Goal: Information Seeking & Learning: Compare options

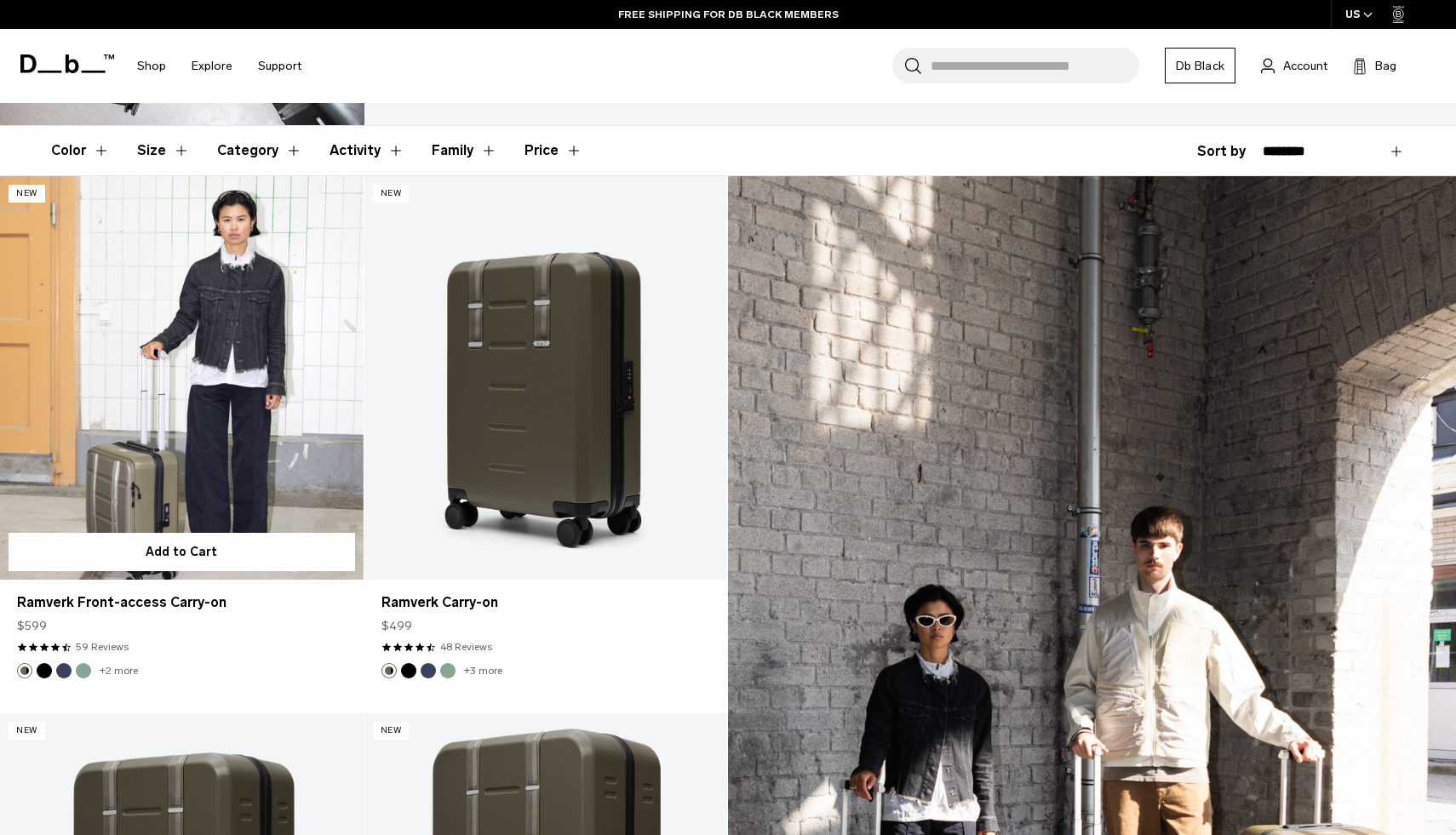
scroll to position [304, 0]
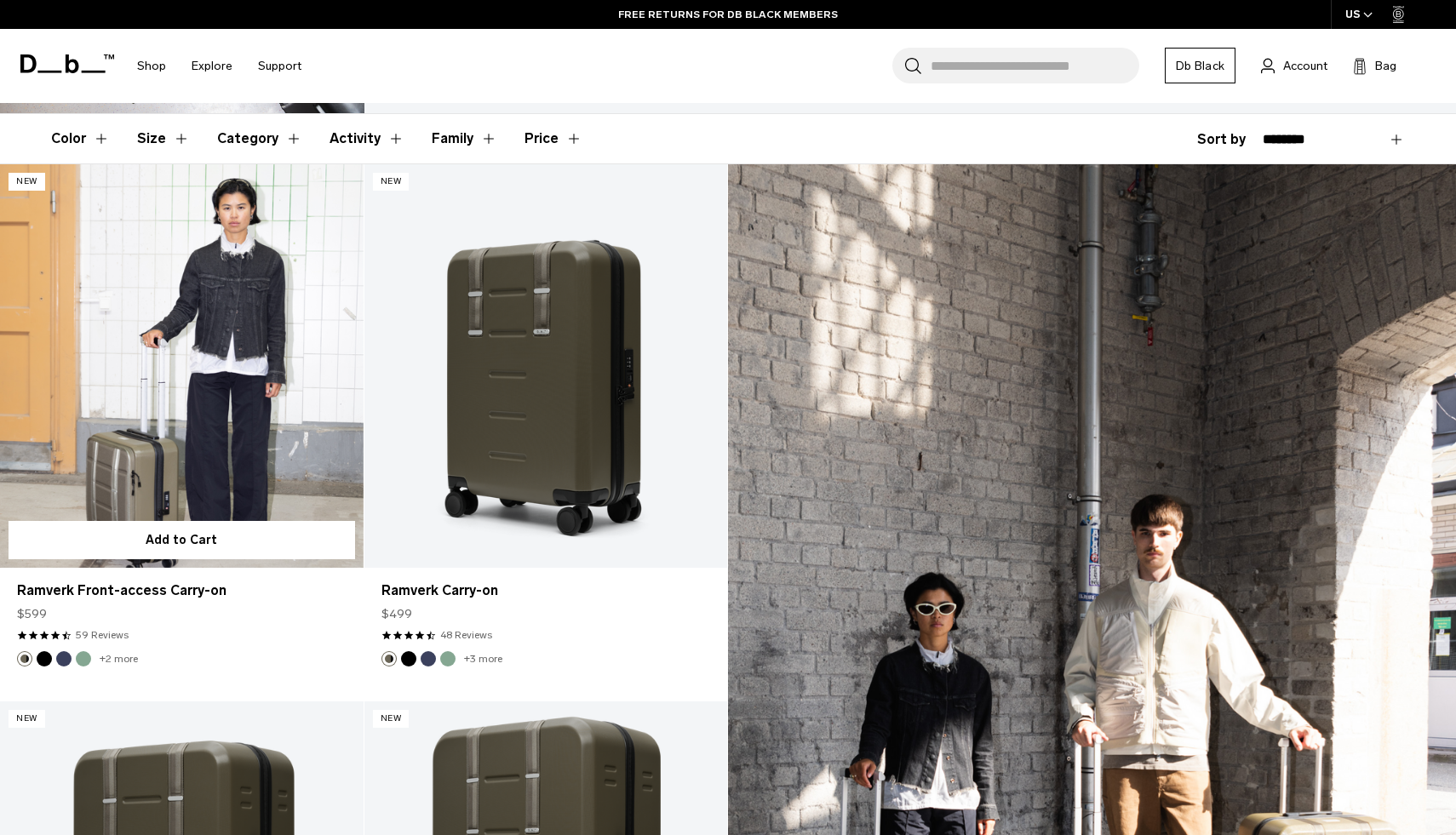
click at [254, 450] on link "Ramverk Front-access Carry-on" at bounding box center [182, 366] width 364 height 403
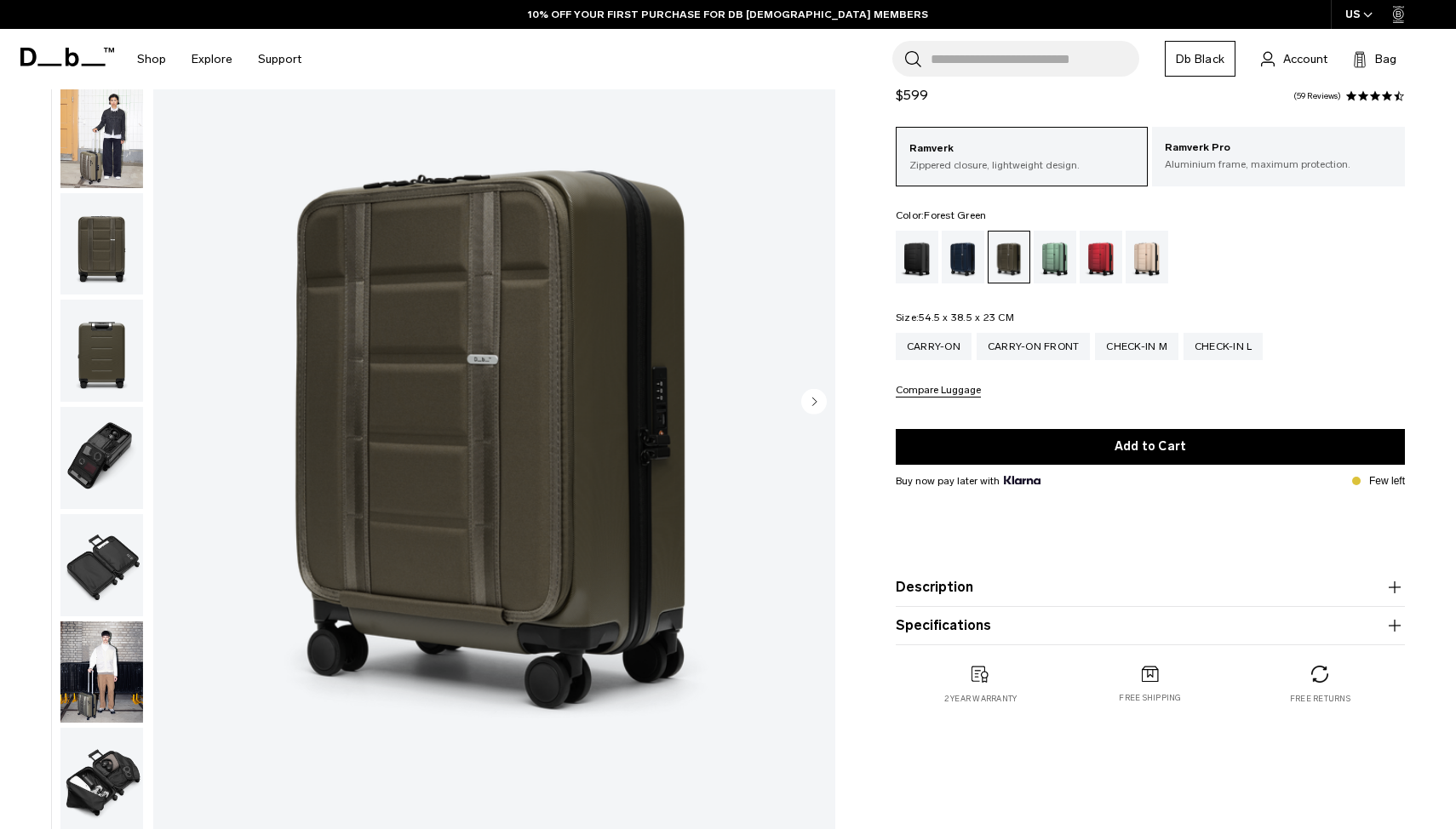
click at [813, 404] on icon "Next slide" at bounding box center [815, 401] width 4 height 8
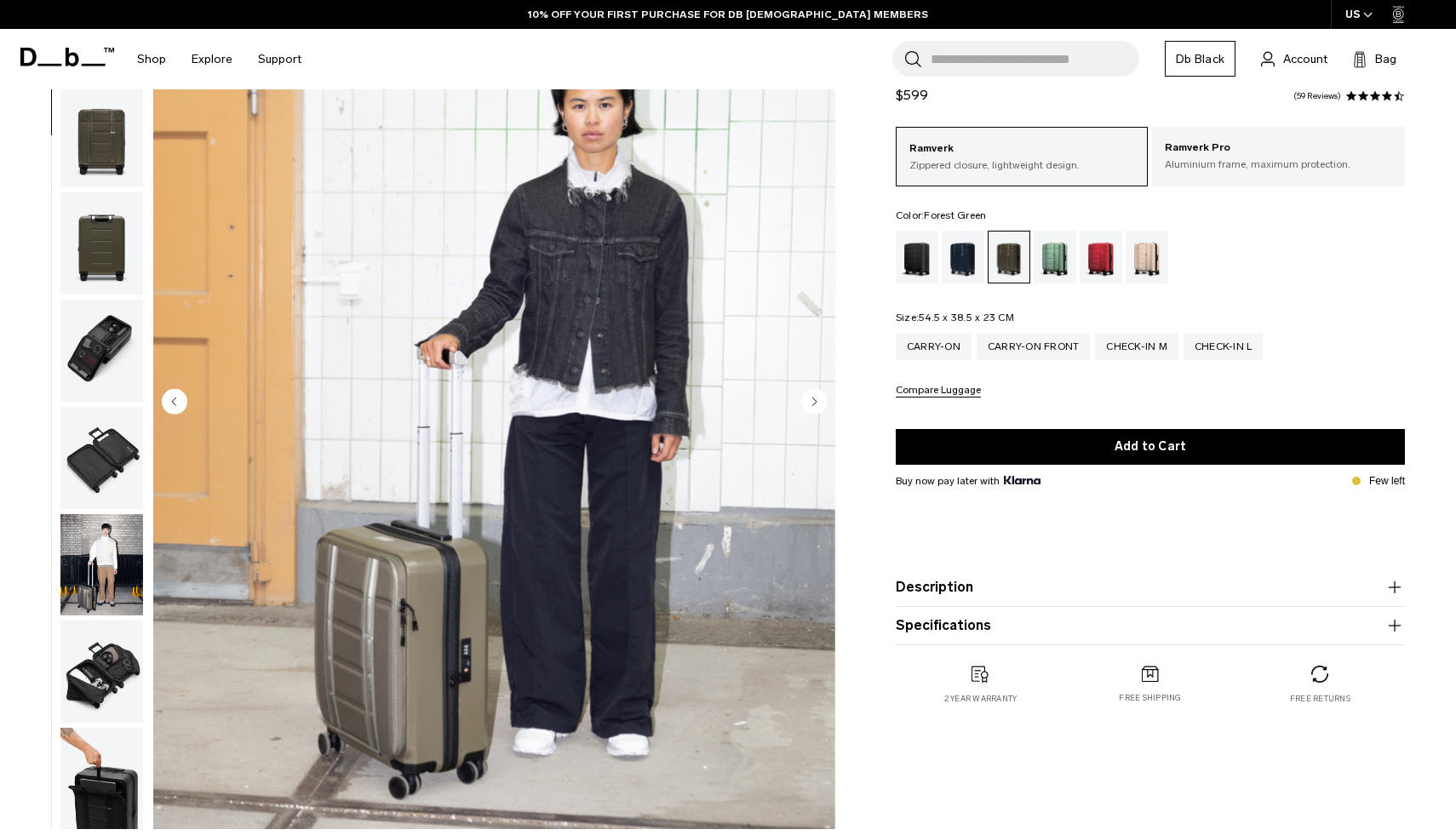
click at [813, 404] on icon "Next slide" at bounding box center [815, 401] width 4 height 8
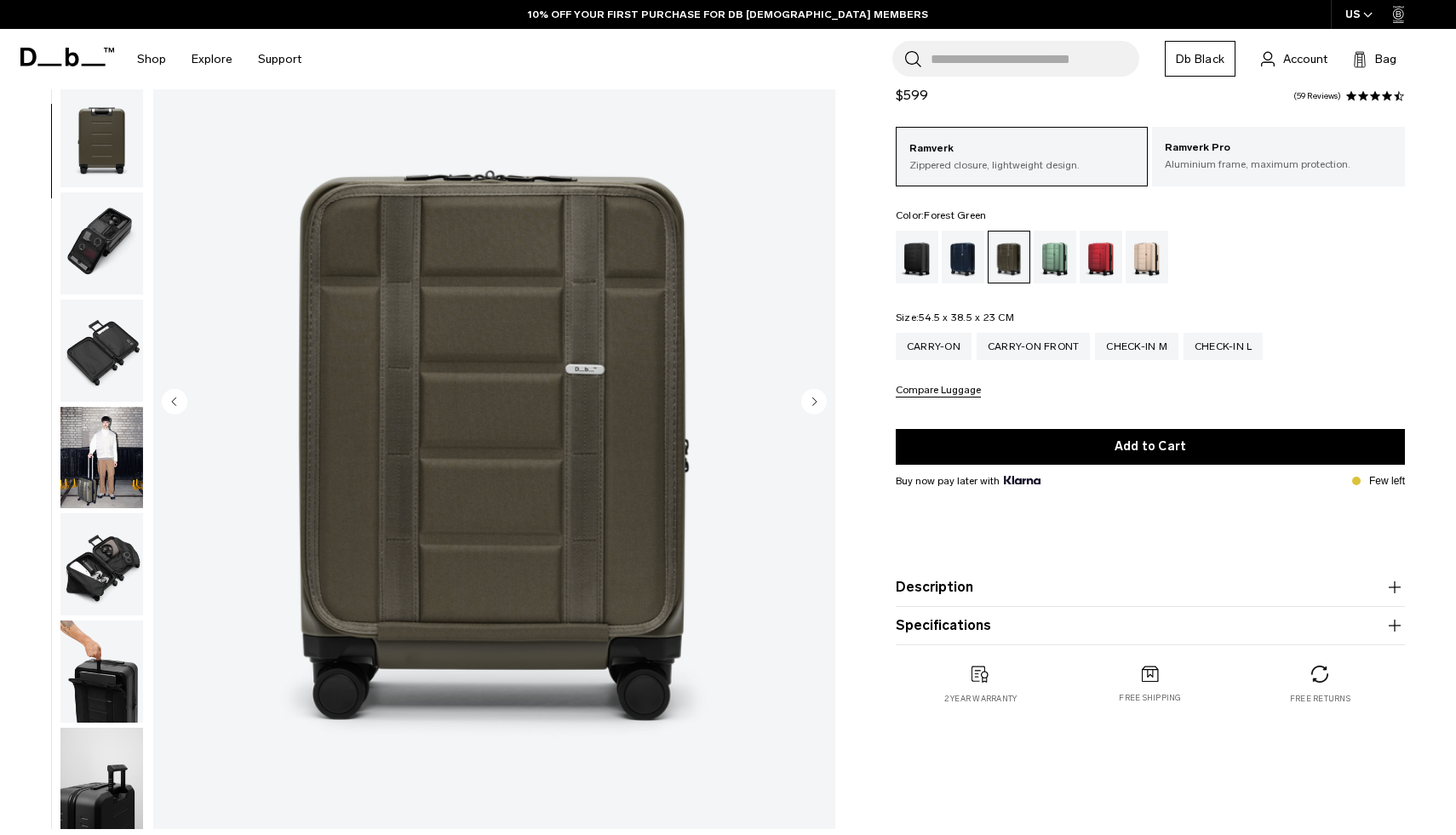
click at [813, 404] on icon "Next slide" at bounding box center [815, 401] width 4 height 8
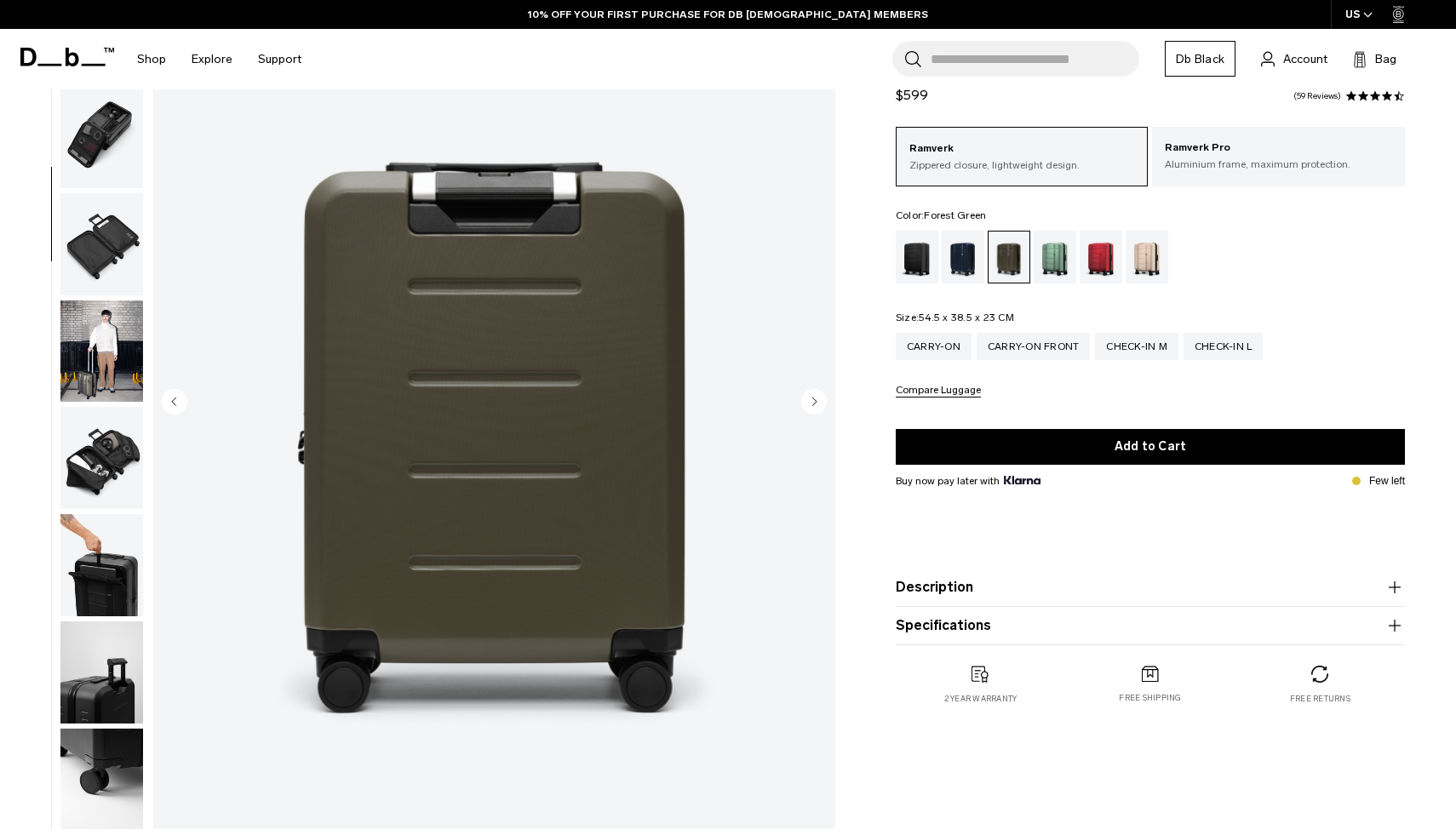
click at [813, 404] on icon "Next slide" at bounding box center [815, 401] width 4 height 8
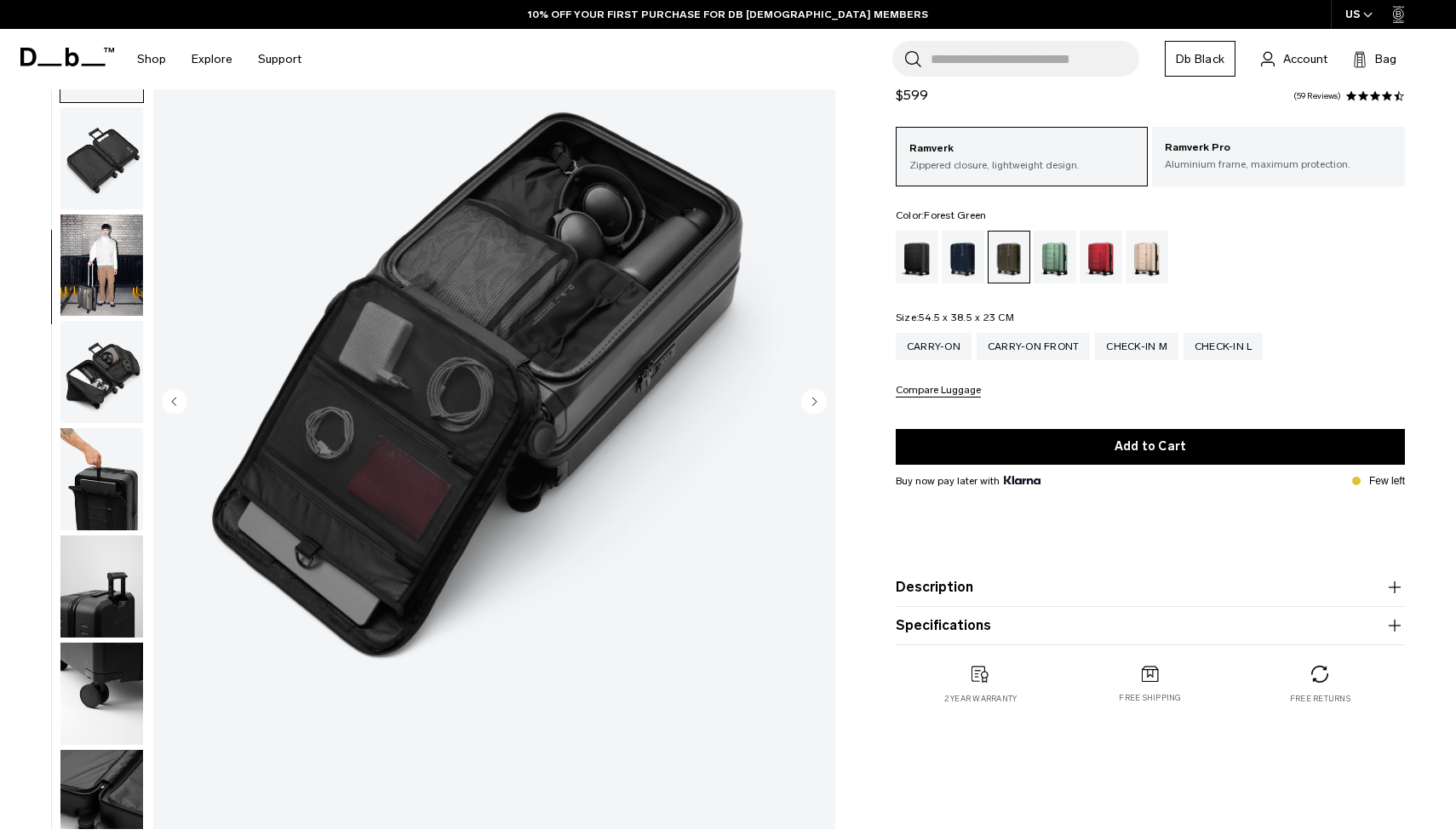
scroll to position [428, 0]
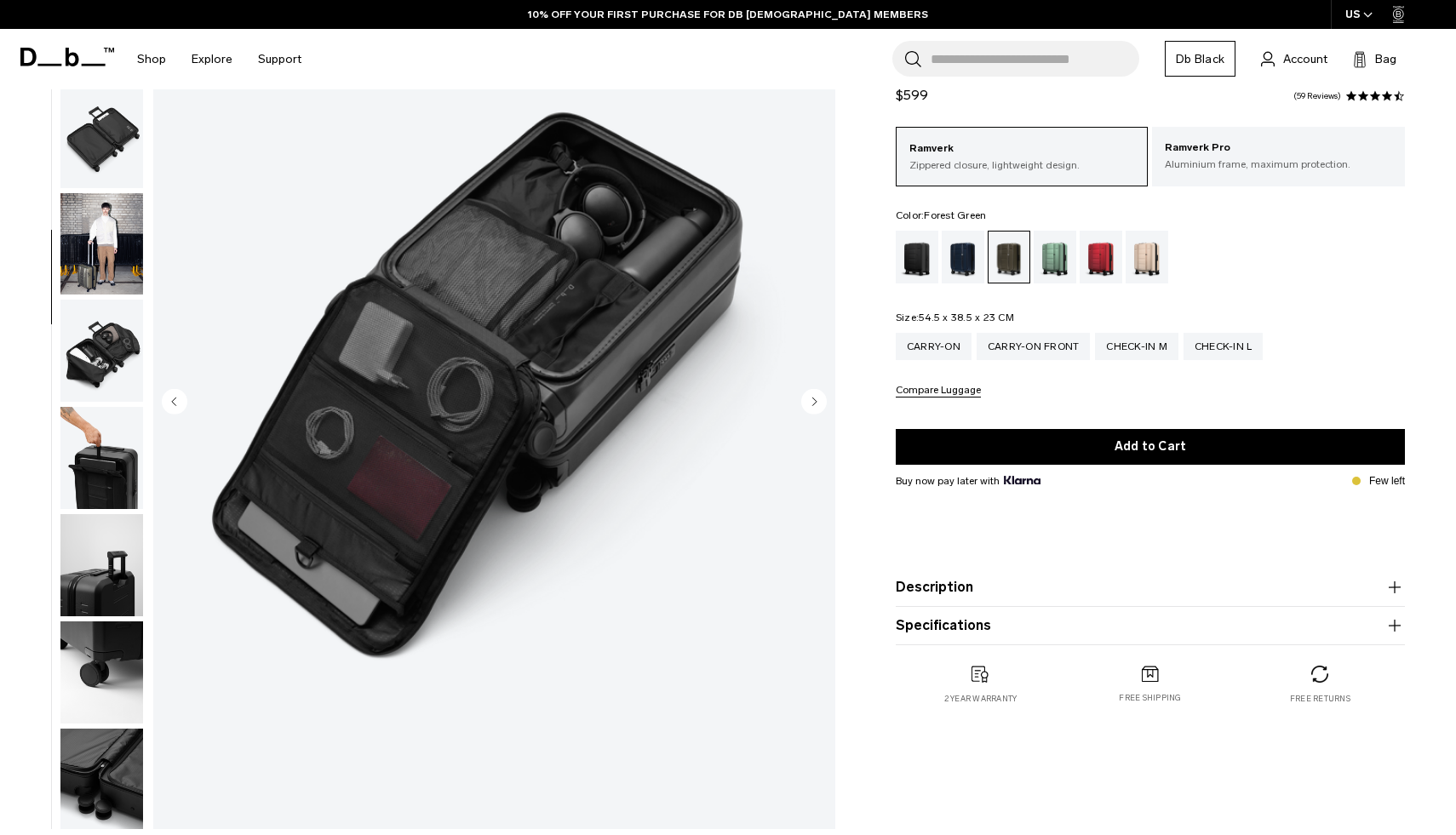
click at [813, 404] on icon "Next slide" at bounding box center [815, 401] width 4 height 8
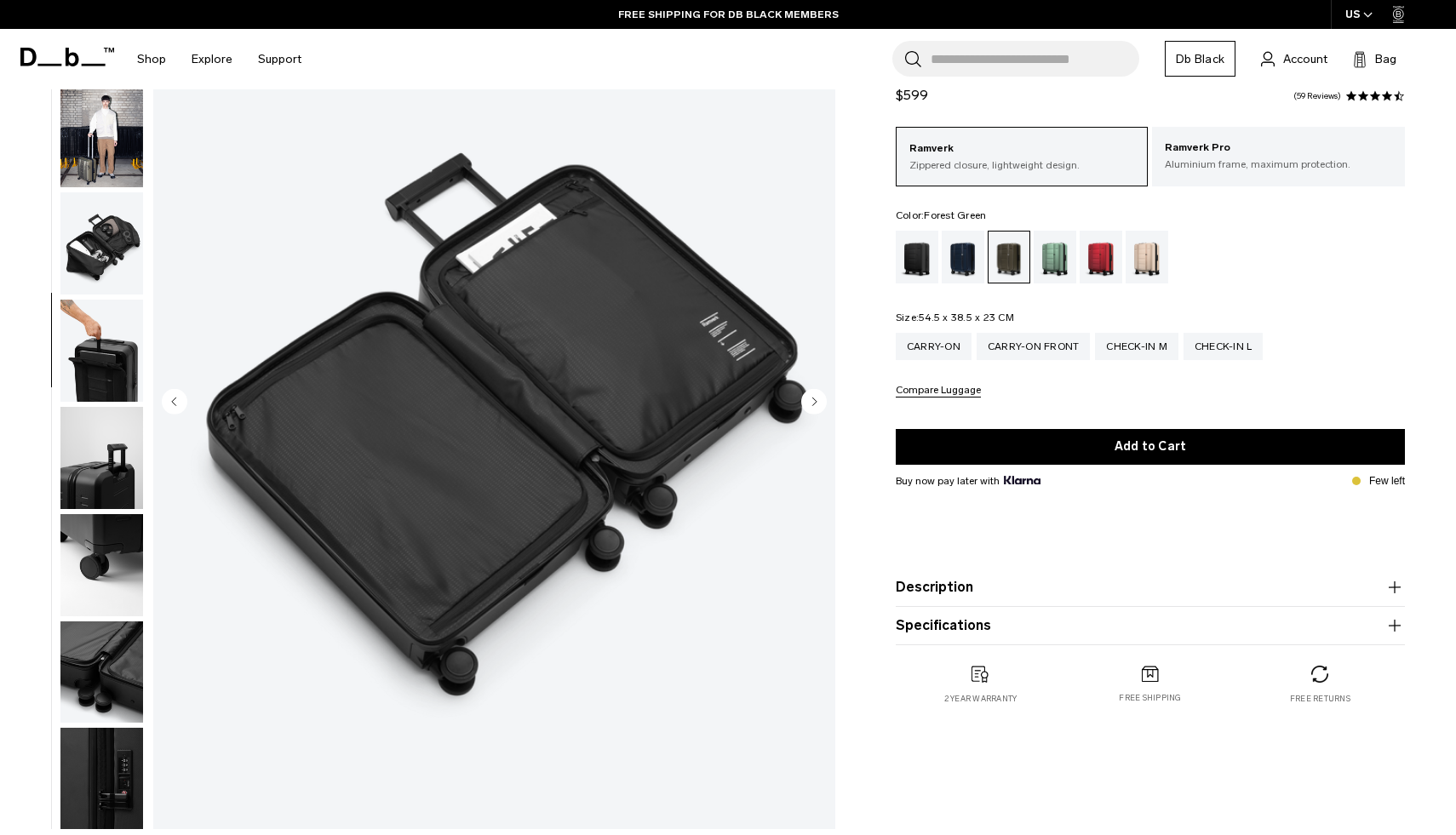
click at [813, 404] on icon "Next slide" at bounding box center [815, 401] width 4 height 8
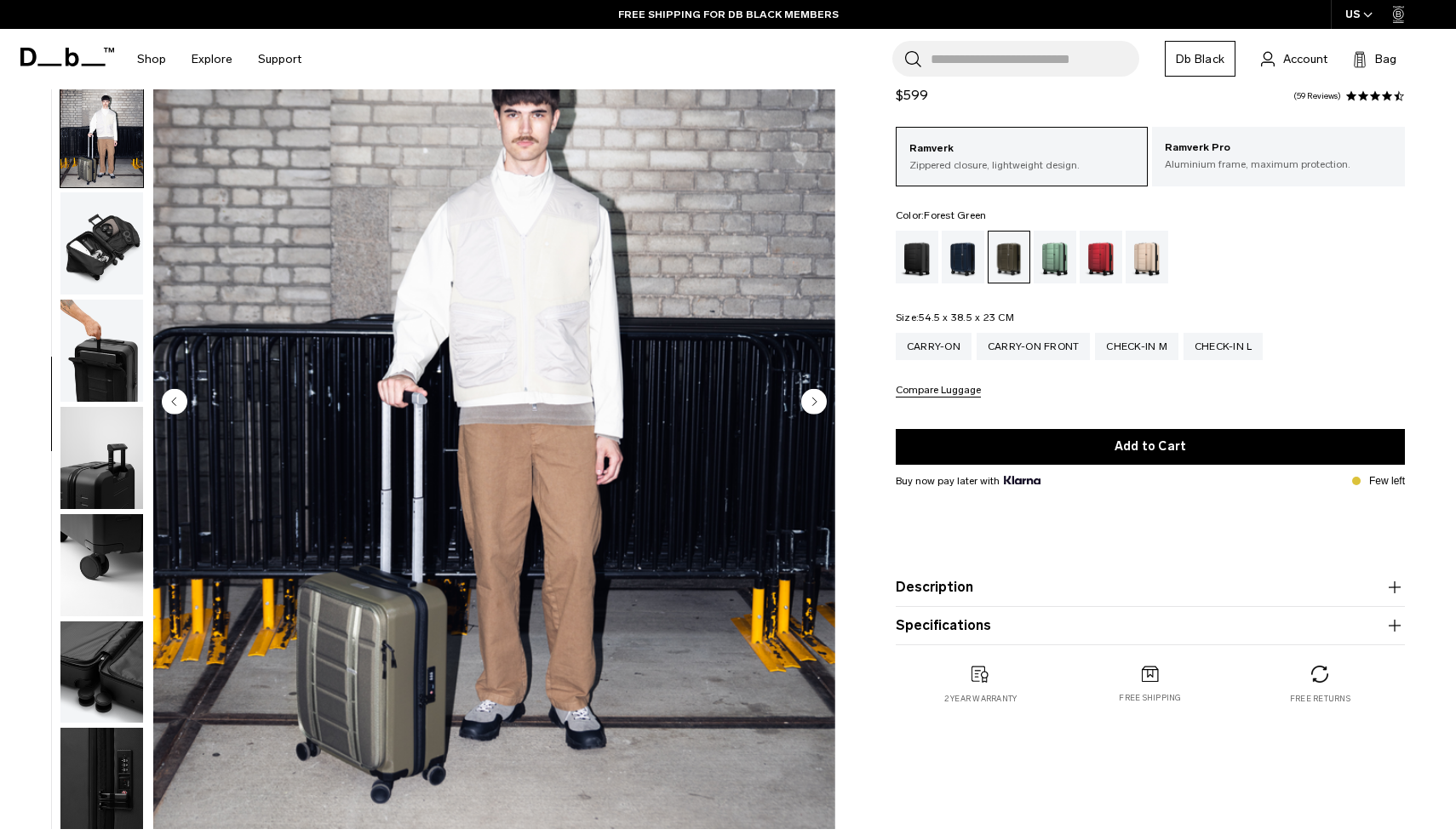
scroll to position [537, 0]
click at [813, 404] on icon "Next slide" at bounding box center [815, 401] width 4 height 8
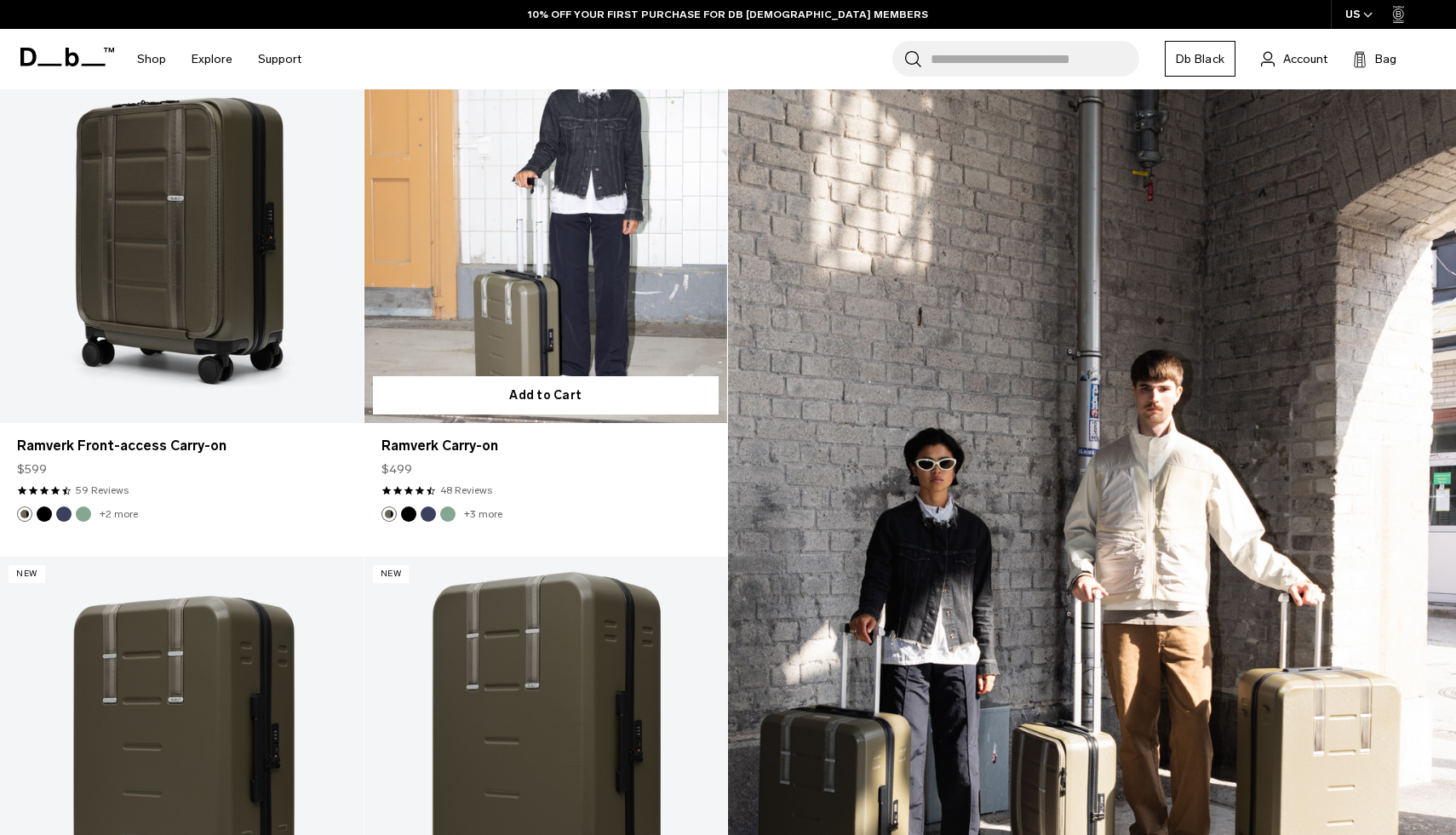
scroll to position [450, 0]
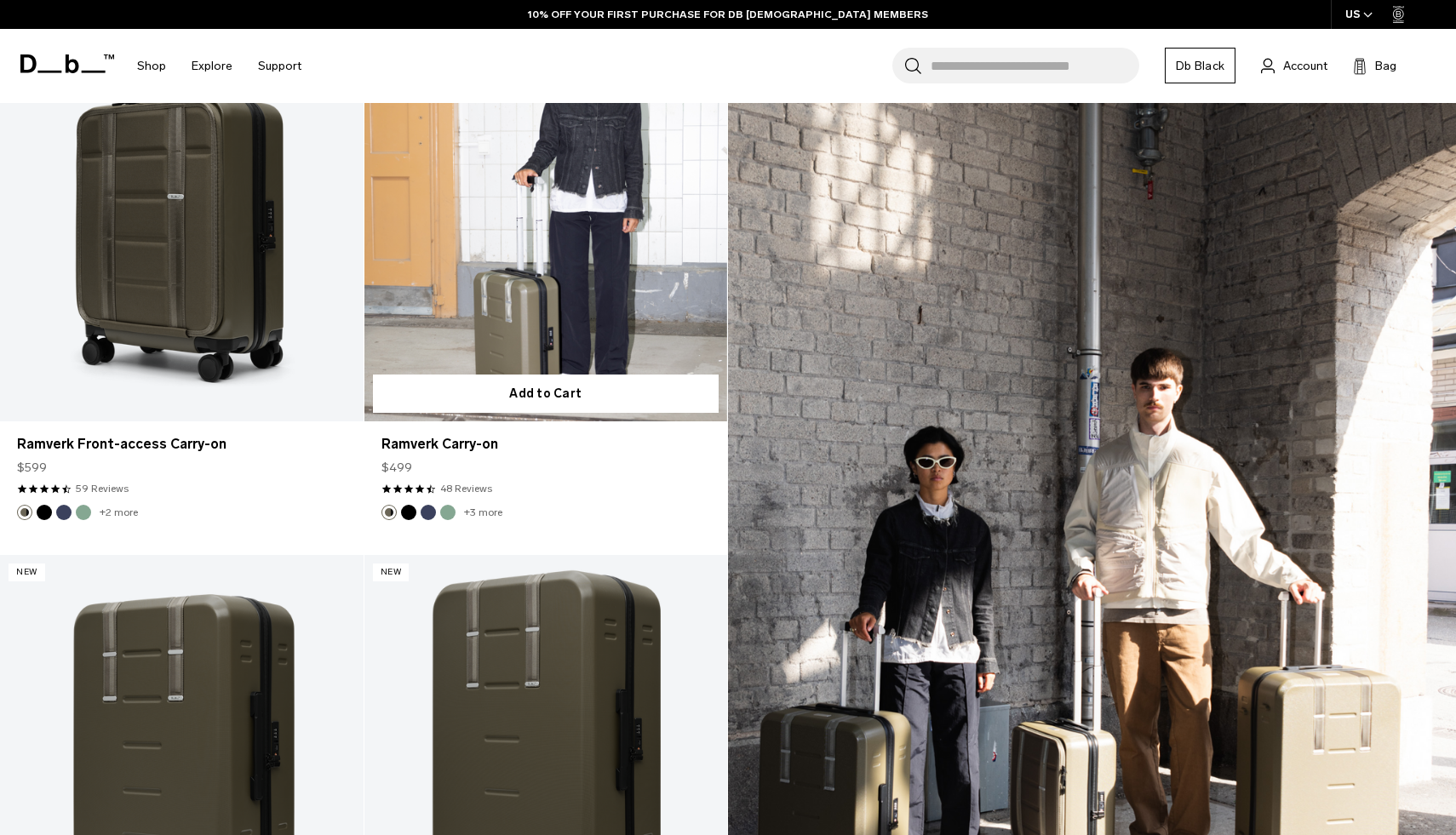
click at [582, 327] on link "Ramverk Carry-on" at bounding box center [546, 219] width 364 height 403
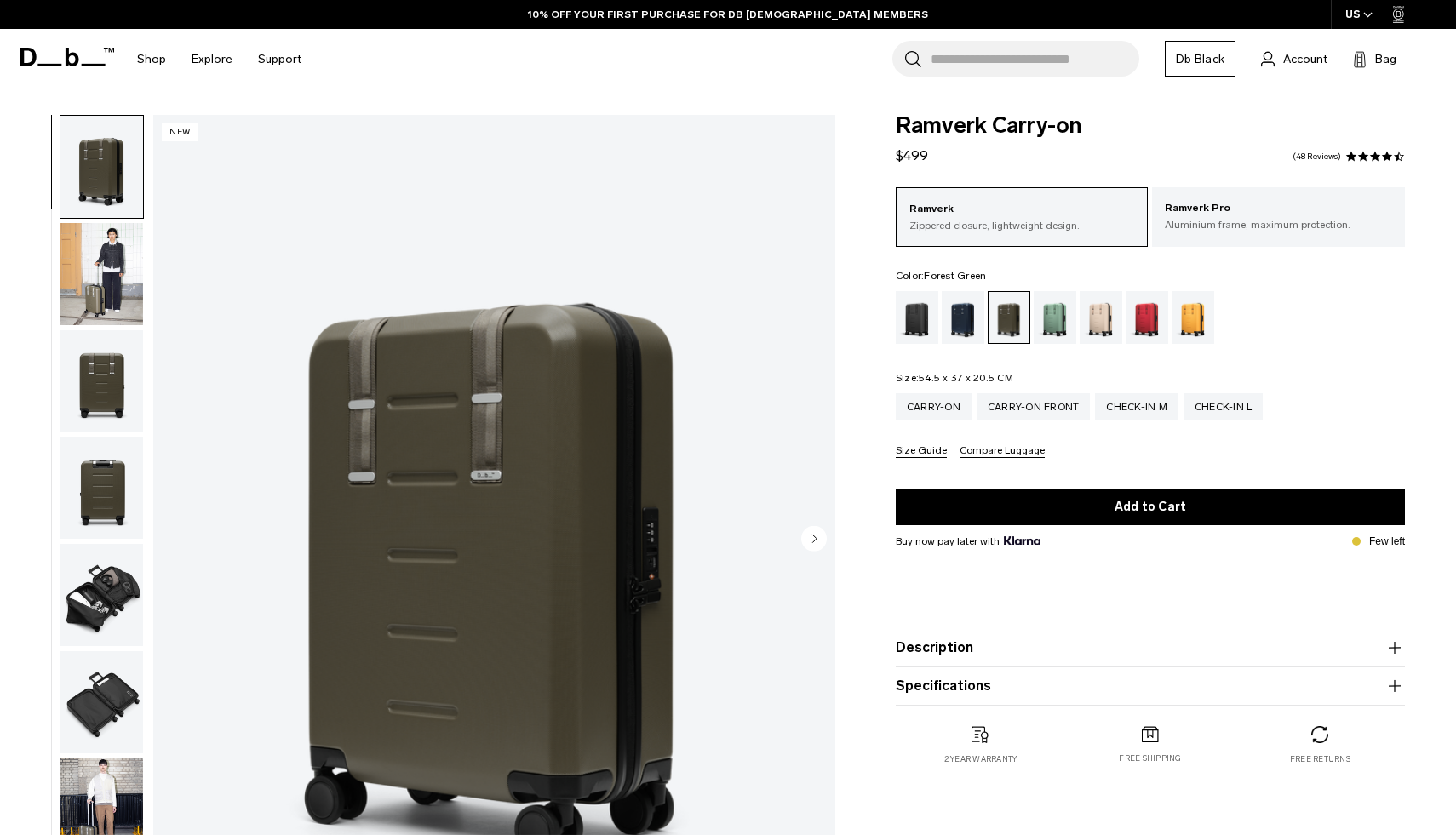
click at [818, 535] on circle "Next slide" at bounding box center [815, 539] width 26 height 26
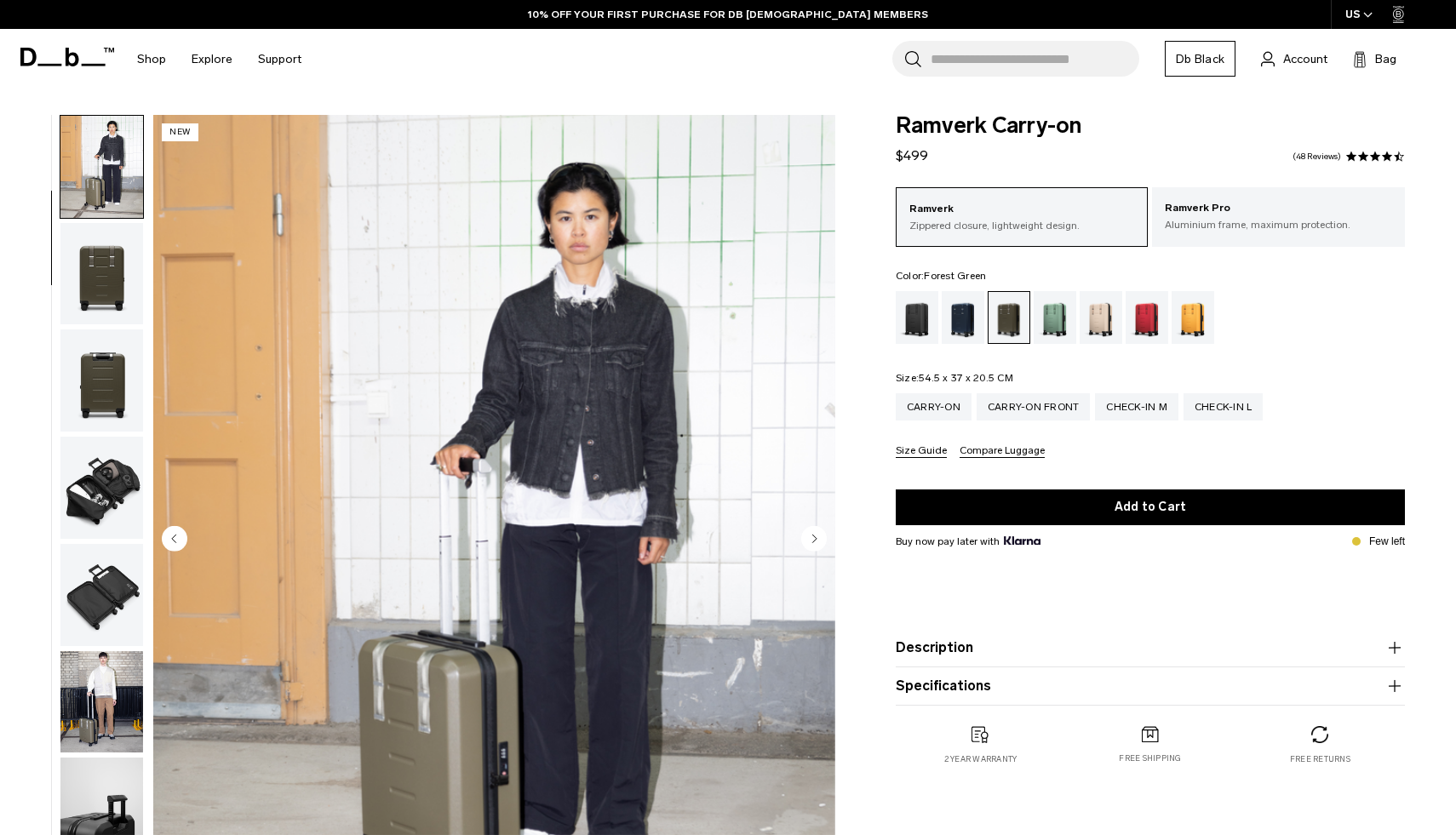
click at [818, 535] on circle "Next slide" at bounding box center [815, 539] width 26 height 26
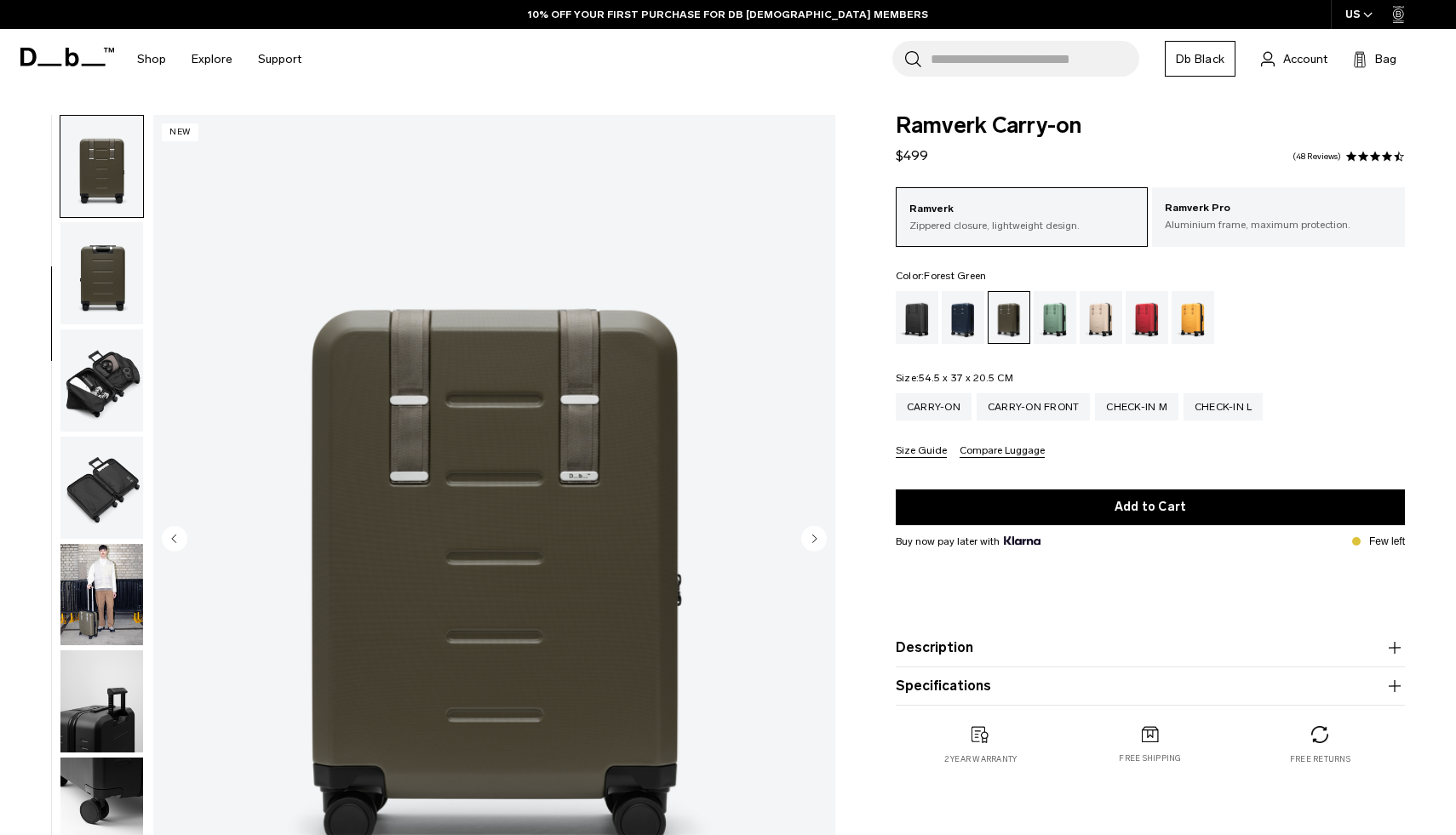
click at [818, 535] on circle "Next slide" at bounding box center [815, 539] width 26 height 26
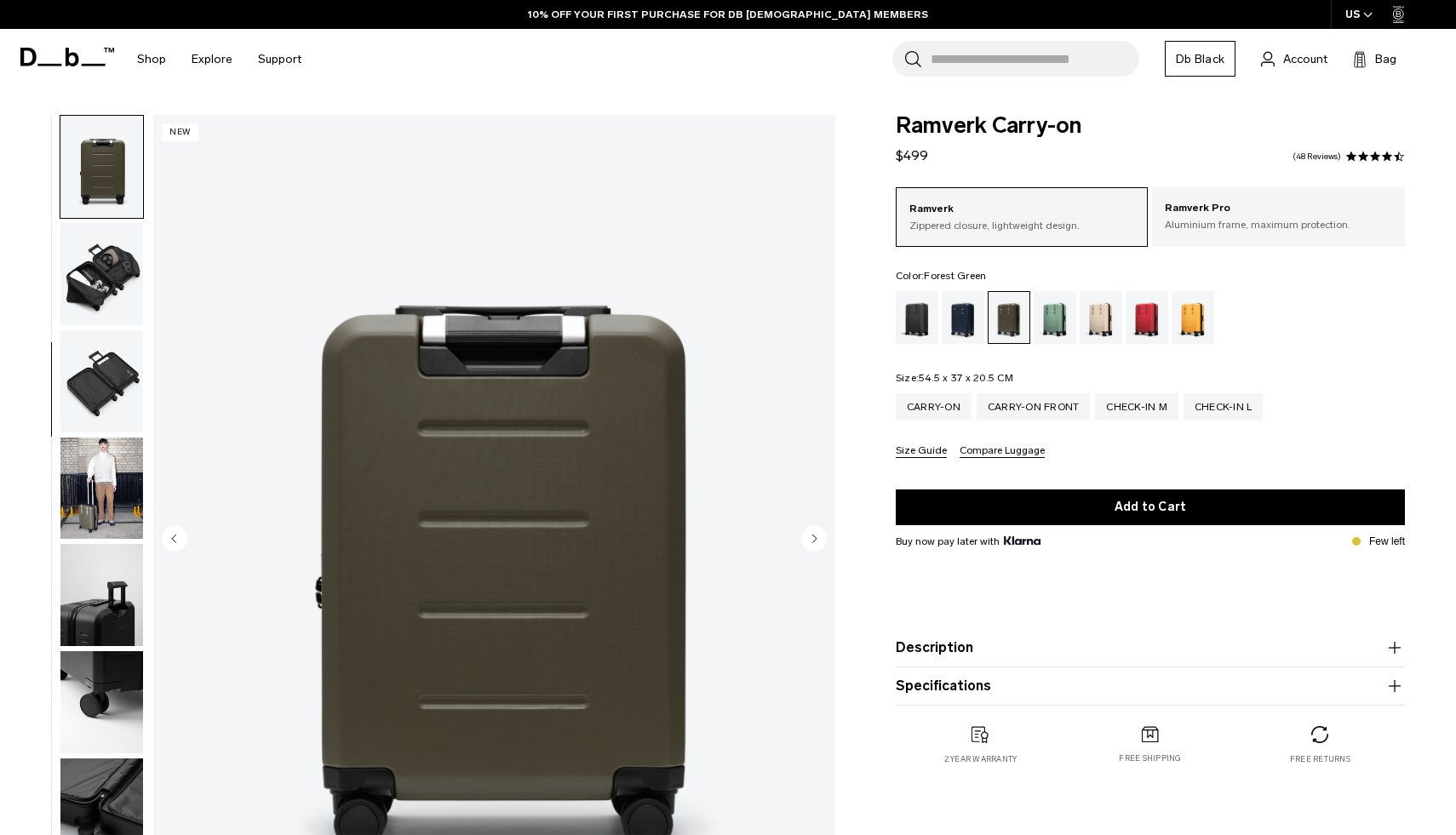
click at [818, 535] on circle "Next slide" at bounding box center [815, 539] width 26 height 26
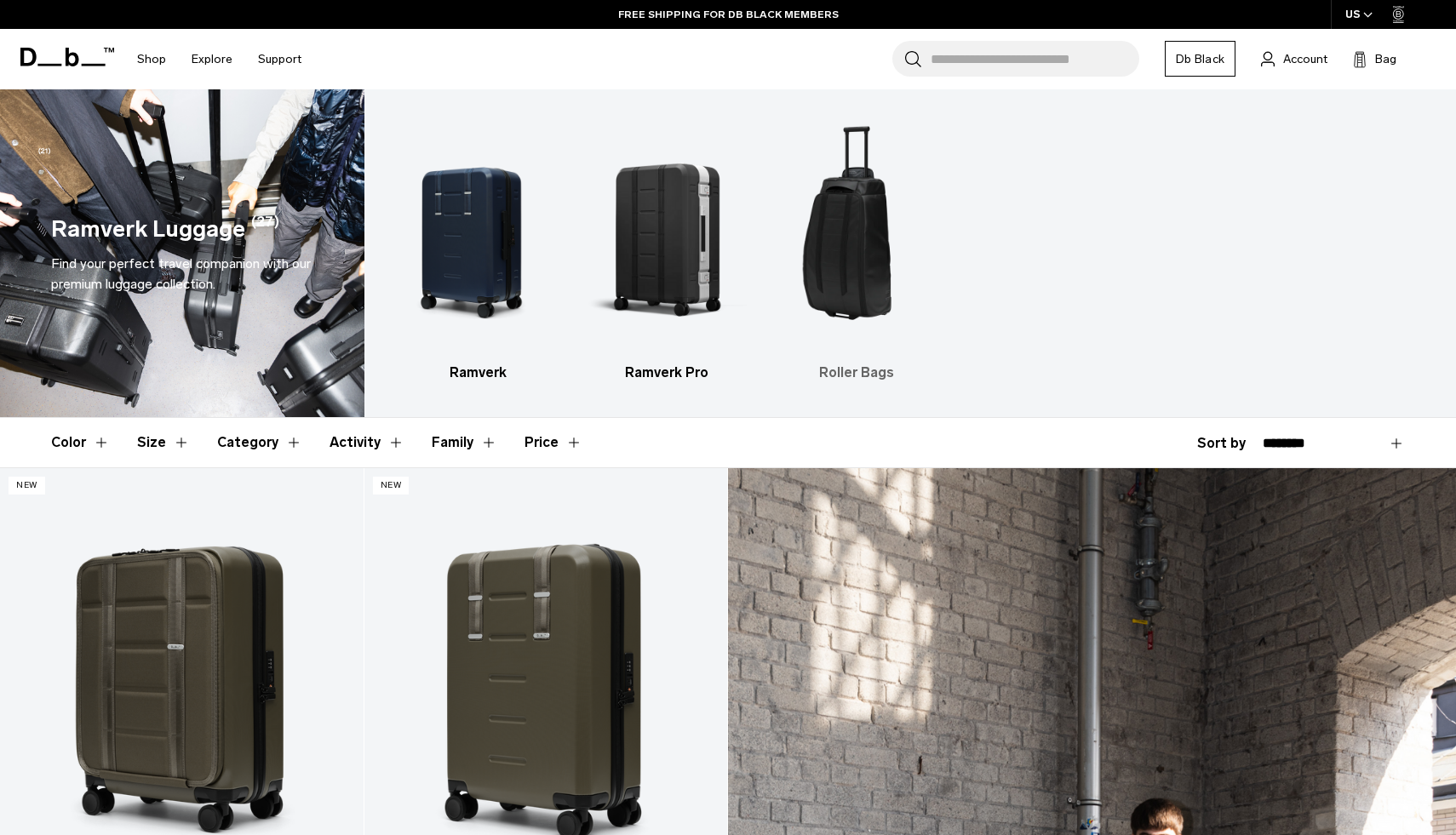
click at [853, 258] on img "3 / 3" at bounding box center [856, 234] width 159 height 239
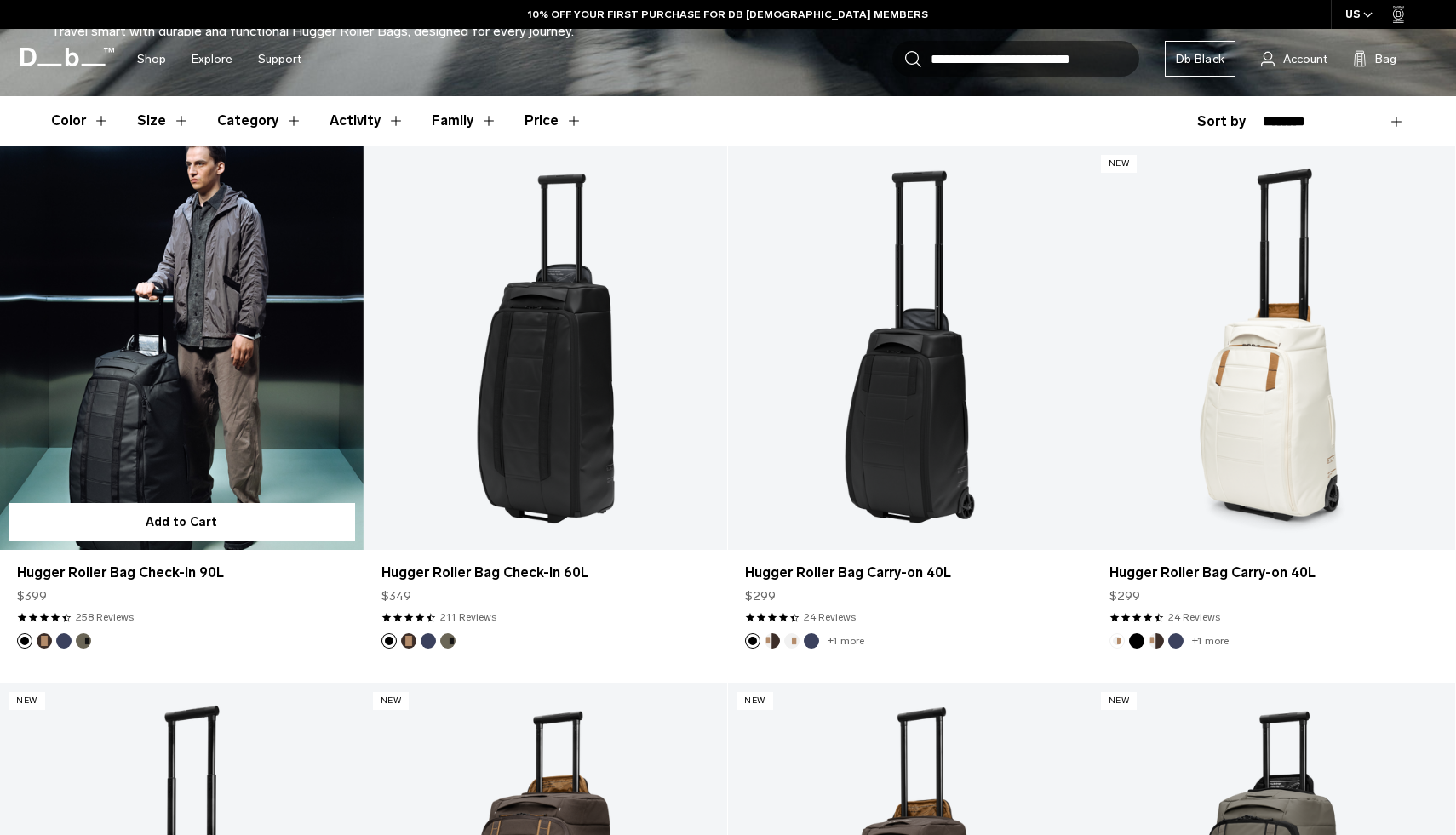
click at [247, 337] on link "Hugger Roller Bag Check-in 90L" at bounding box center [182, 348] width 364 height 403
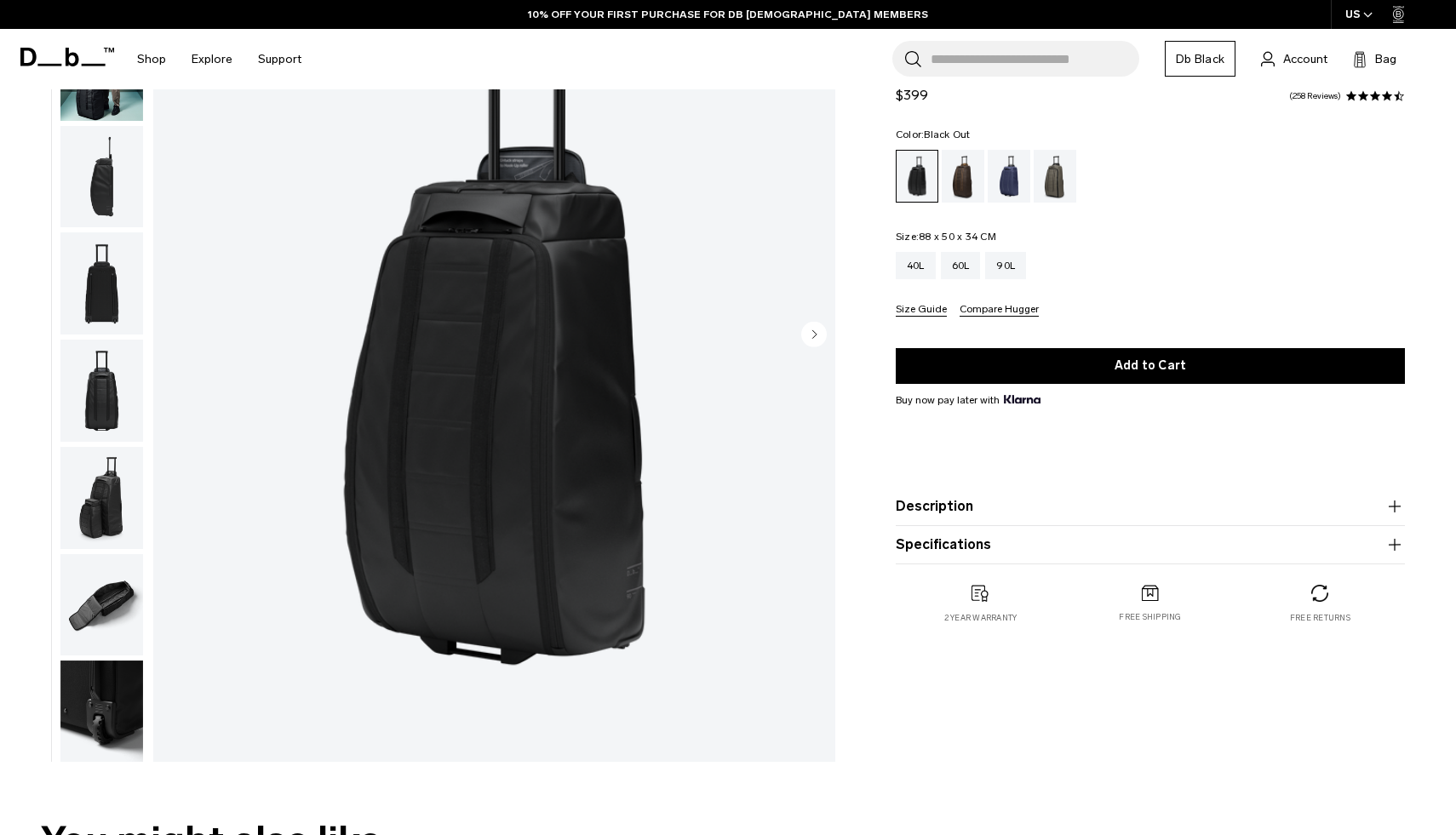
scroll to position [203, 0]
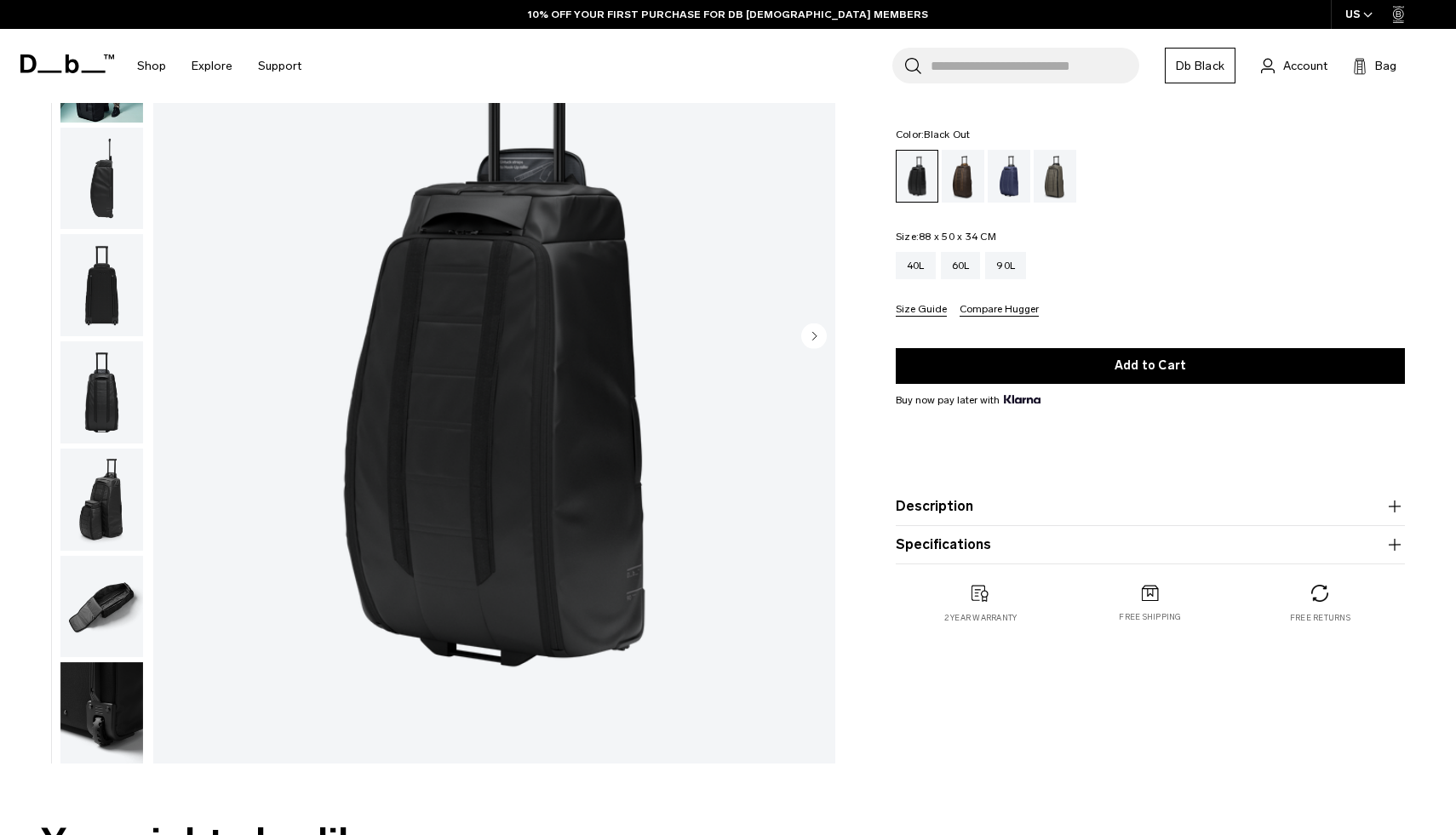
click at [809, 333] on circle "Next slide" at bounding box center [815, 337] width 26 height 26
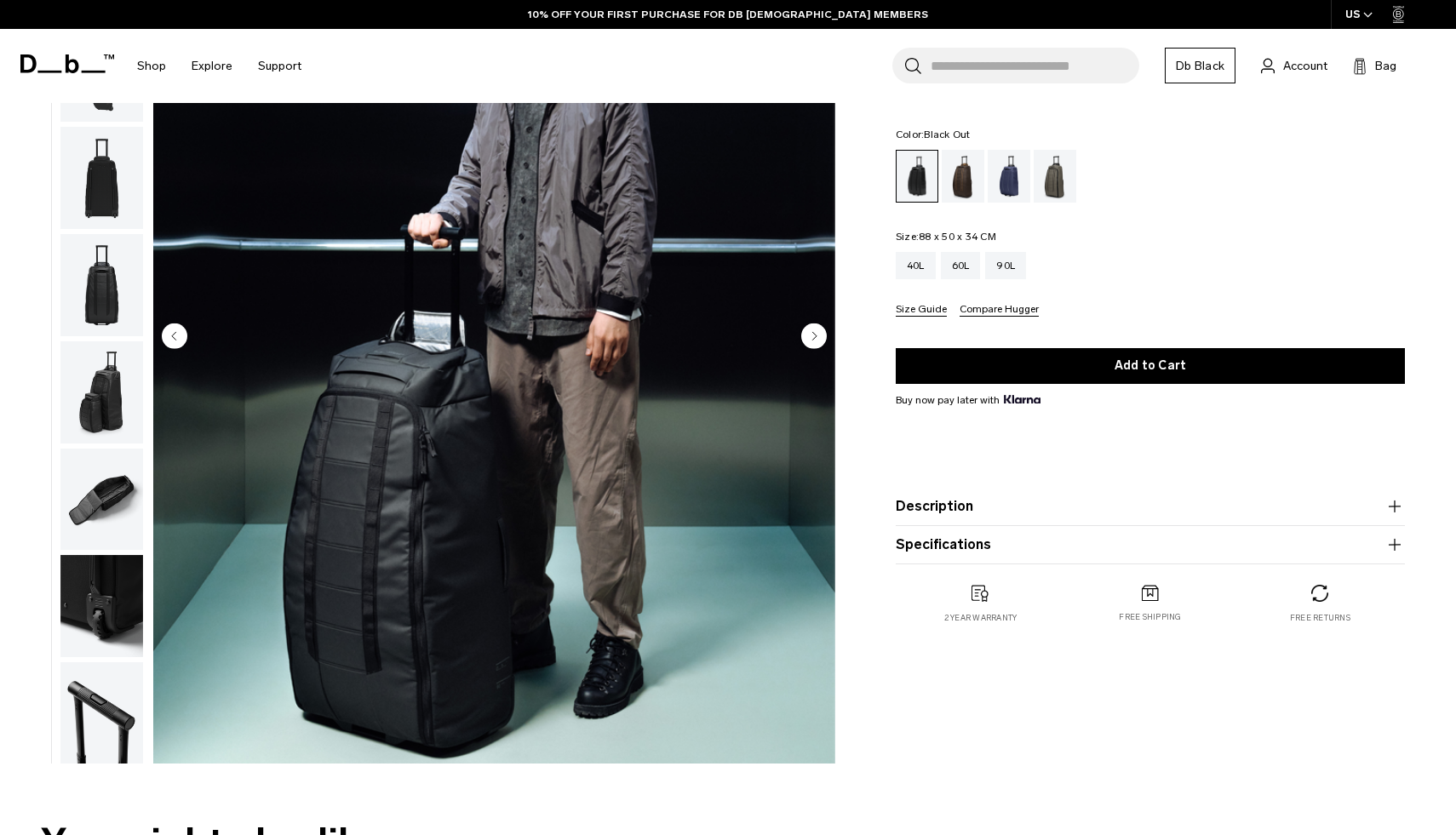
click at [809, 333] on circle "Next slide" at bounding box center [815, 337] width 26 height 26
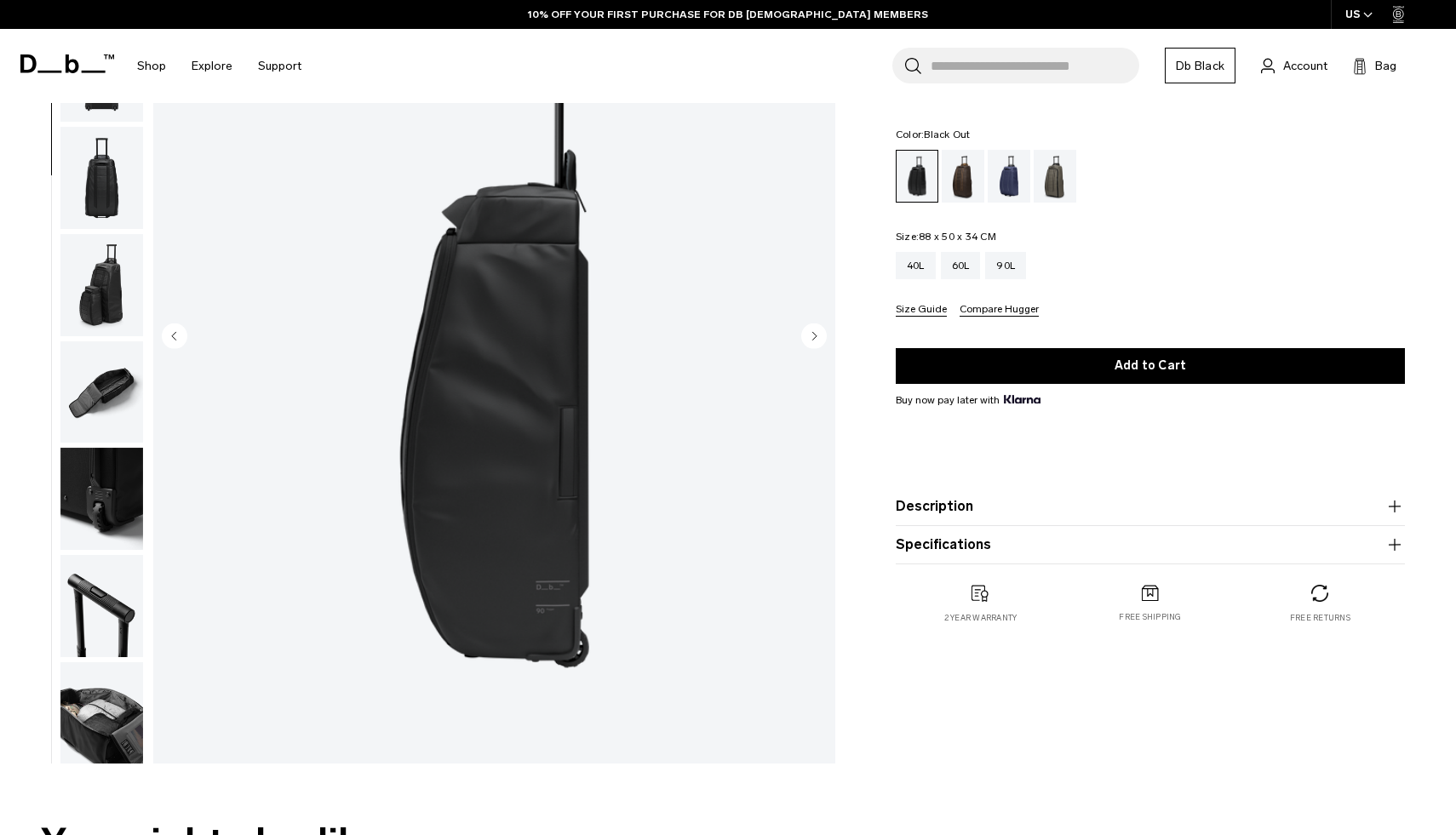
click at [809, 333] on circle "Next slide" at bounding box center [815, 337] width 26 height 26
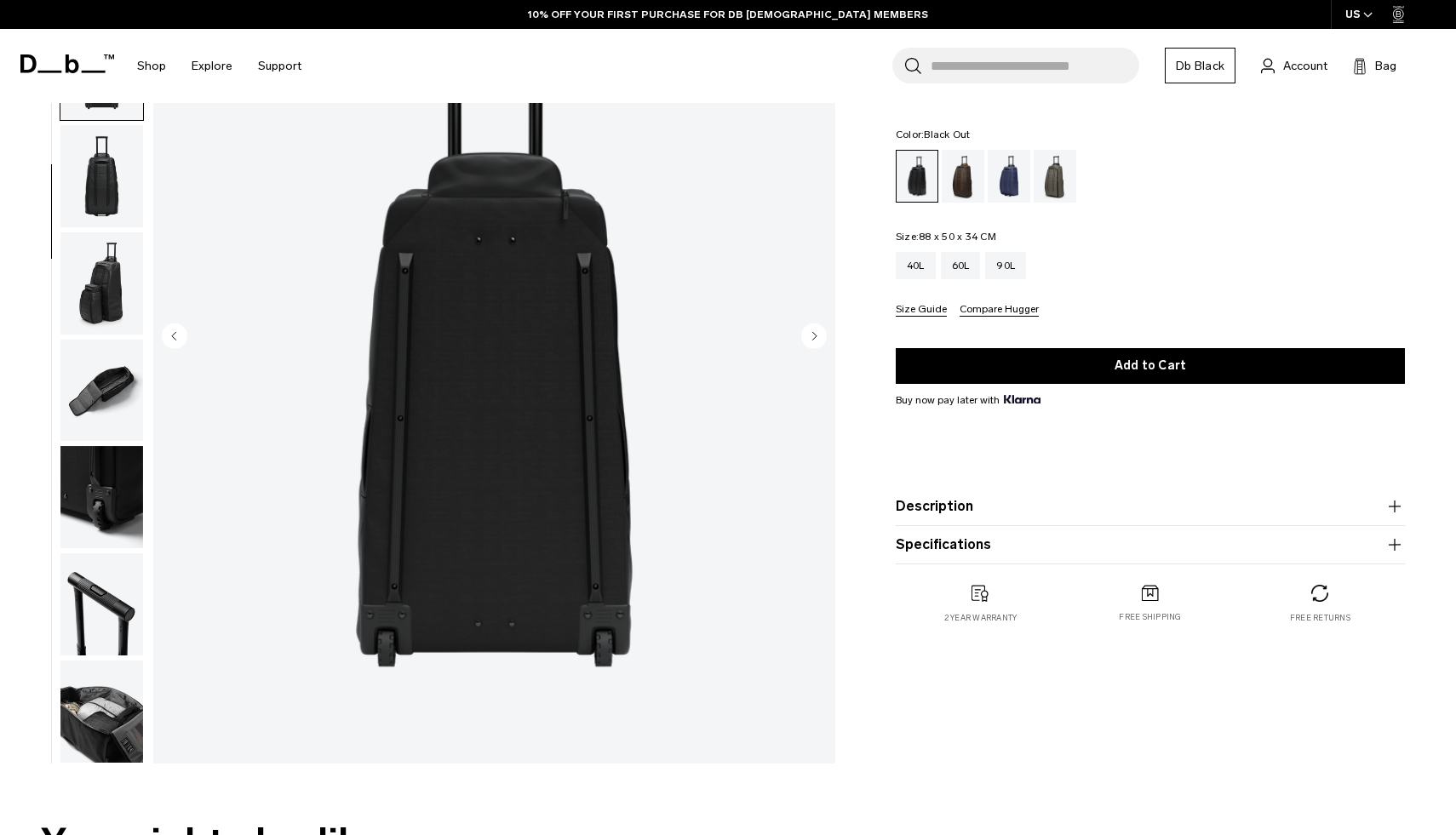
click at [809, 333] on circle "Next slide" at bounding box center [815, 337] width 26 height 26
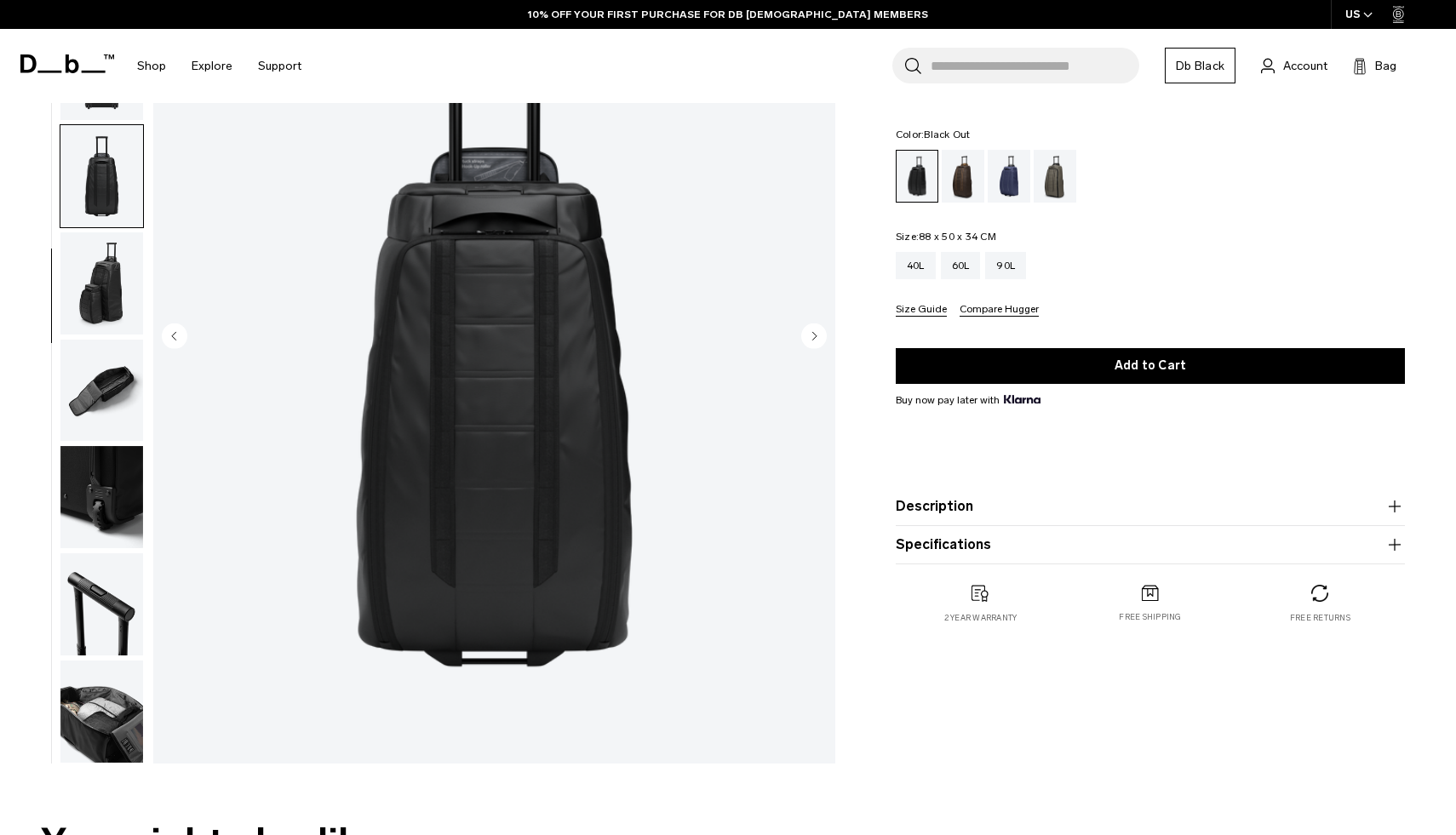
click at [809, 333] on circle "Next slide" at bounding box center [815, 337] width 26 height 26
